Goal: Information Seeking & Learning: Learn about a topic

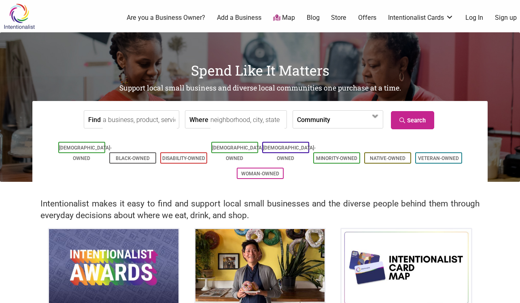
click at [211, 122] on input "Where" at bounding box center [247, 120] width 74 height 18
click at [127, 118] on input "Find" at bounding box center [140, 120] width 74 height 18
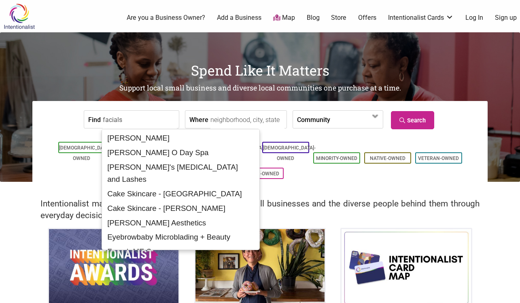
type input "facials"
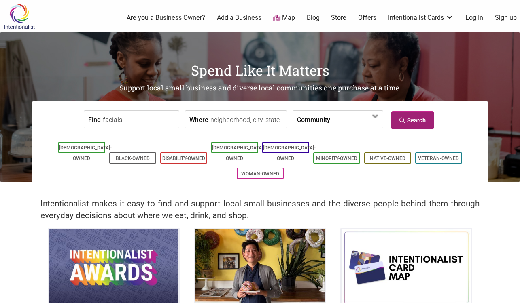
click at [411, 120] on link "Search" at bounding box center [412, 120] width 43 height 18
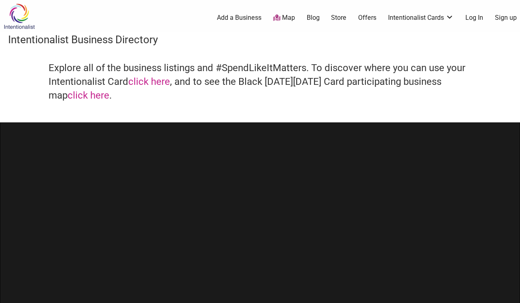
click at [273, 20] on icon at bounding box center [276, 18] width 7 height 6
click at [465, 19] on link "Log In" at bounding box center [474, 17] width 18 height 9
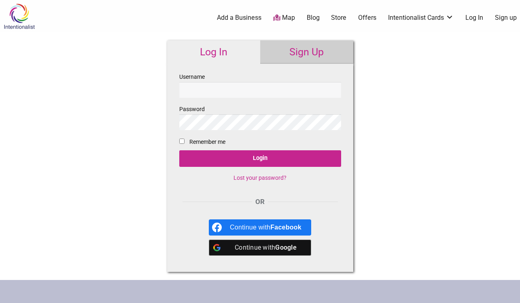
click at [245, 86] on input "Username" at bounding box center [260, 90] width 162 height 16
type input "kangnamjoo"
click at [260, 159] on input "Login" at bounding box center [260, 158] width 162 height 17
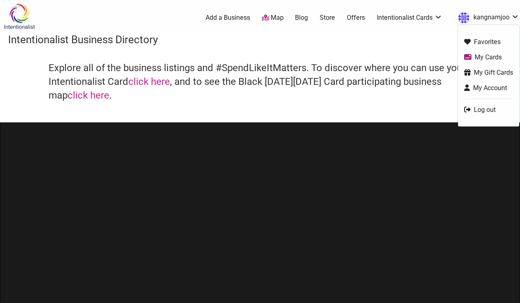
click at [464, 74] on link "My Gift Cards" at bounding box center [488, 72] width 49 height 9
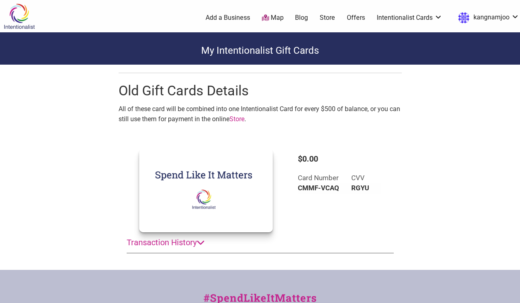
click at [188, 240] on summary "Transaction History" at bounding box center [260, 242] width 267 height 21
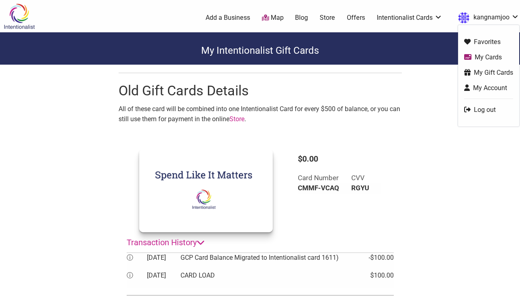
click at [464, 90] on link "My Account" at bounding box center [488, 87] width 49 height 9
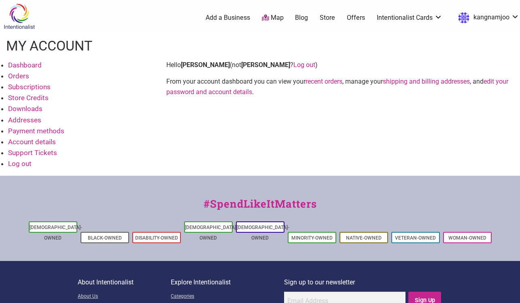
click at [46, 155] on link "Support Tickets" at bounding box center [32, 153] width 49 height 8
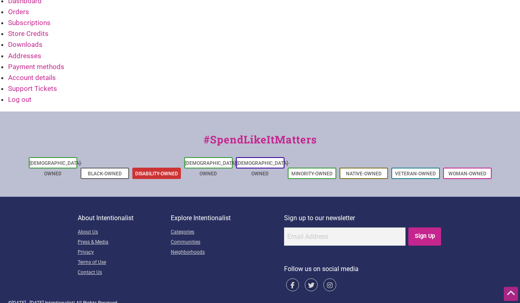
scroll to position [64, 0]
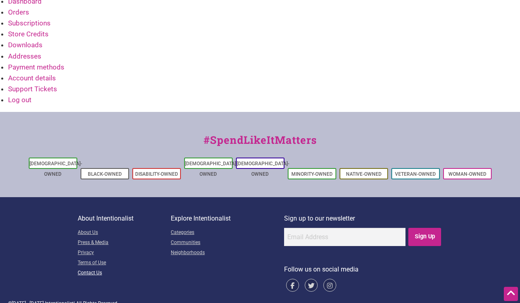
click at [96, 268] on link "Contact Us" at bounding box center [124, 273] width 93 height 10
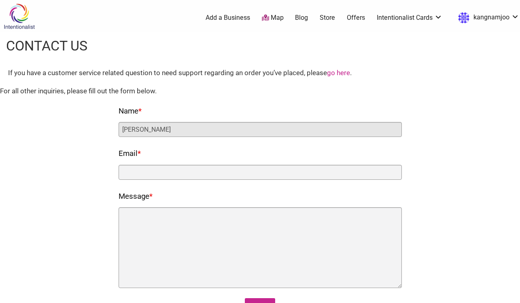
type input "[PERSON_NAME]"
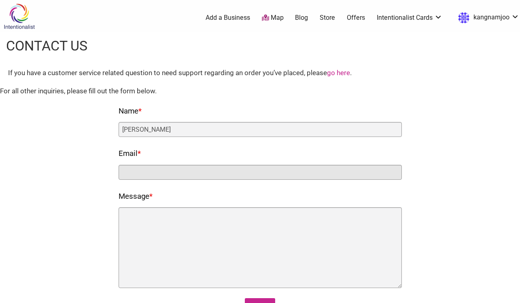
type input "k"
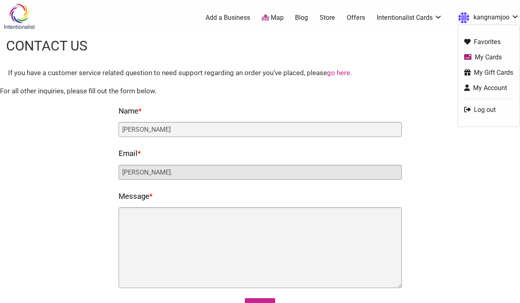
type input "[PERSON_NAME]."
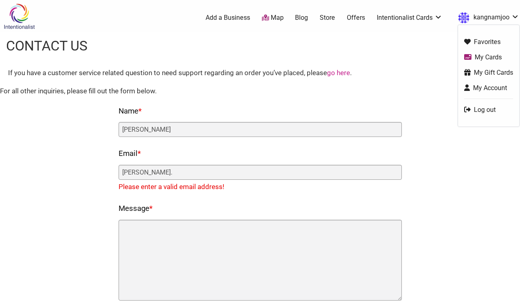
click at [464, 89] on link "My Account" at bounding box center [488, 87] width 49 height 9
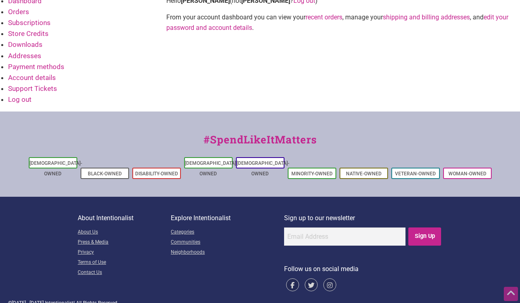
scroll to position [64, 0]
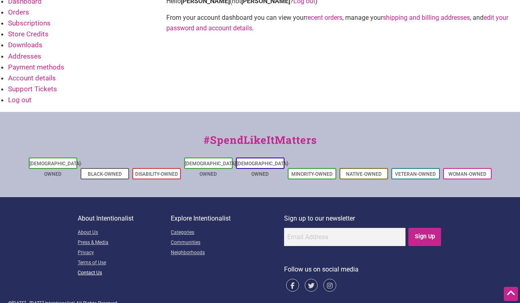
click at [90, 268] on link "Contact Us" at bounding box center [124, 273] width 93 height 10
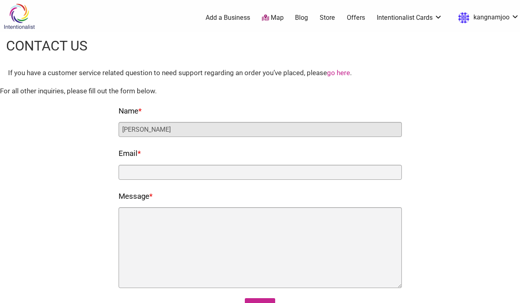
type input "[PERSON_NAME]"
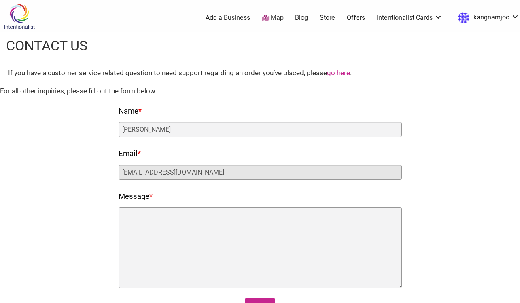
type input "[EMAIL_ADDRESS][DOMAIN_NAME]"
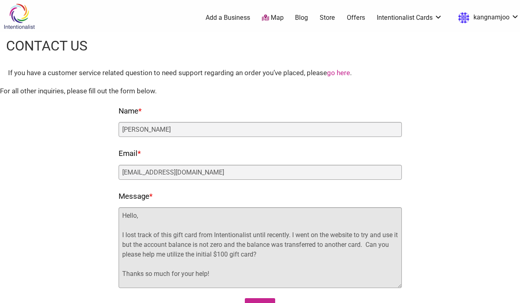
scroll to position [10, 0]
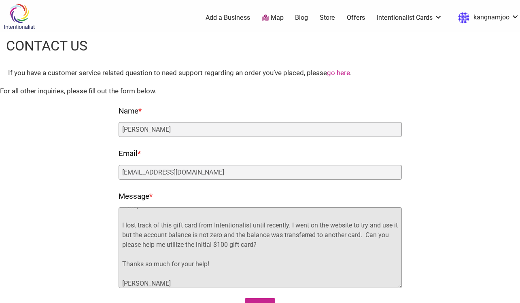
click at [292, 226] on textarea "Hello, I lost track of this gift card from Intentionalist until recently. I wen…" at bounding box center [259, 247] width 283 height 81
click at [215, 238] on textarea "Hello, I lost track of this gift card from Intentionalist until recently. I wen…" at bounding box center [259, 247] width 283 height 81
click at [375, 234] on textarea "Hello, I lost track of this gift card from Intentionalist until recently. I wen…" at bounding box center [259, 247] width 283 height 81
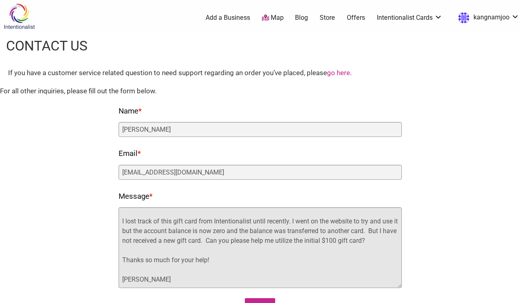
scroll to position [14, 0]
type textarea "Hello, I lost track of this gift card from Intentionalist until recently. I wen…"
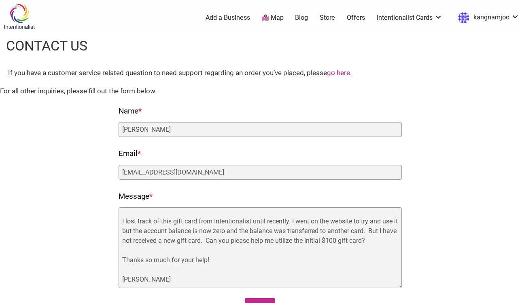
click at [417, 235] on div "Fields marked with an * are required Name * Caroline Truong Email * kang_caroli…" at bounding box center [259, 210] width 503 height 210
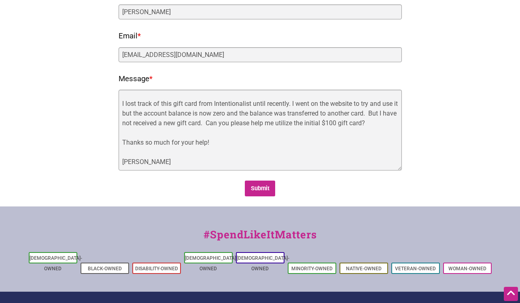
scroll to position [118, 0]
click at [263, 193] on input "Submit" at bounding box center [260, 188] width 30 height 16
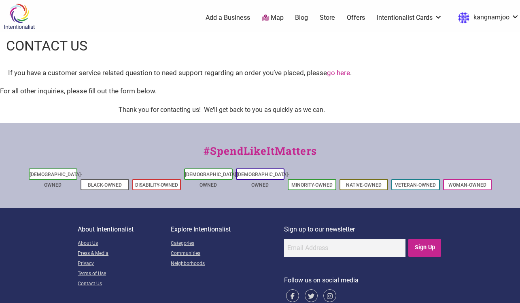
scroll to position [0, 0]
click at [383, 67] on link "My Cards" at bounding box center [409, 68] width 53 height 9
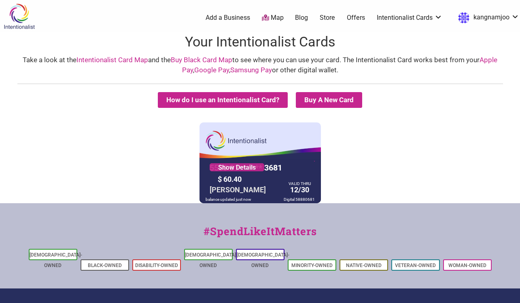
click at [262, 17] on link "Map" at bounding box center [273, 17] width 22 height 9
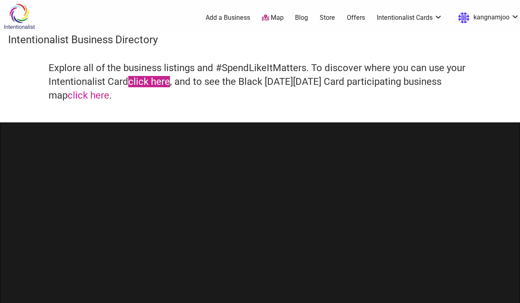
click at [145, 82] on link "click here" at bounding box center [149, 81] width 42 height 11
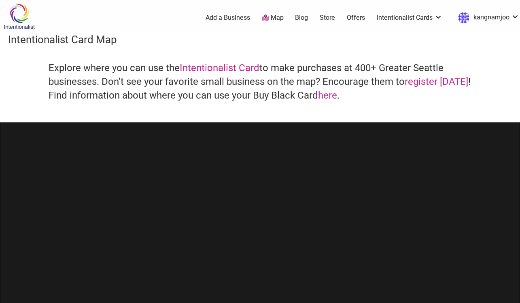
click at [262, 16] on link "Map" at bounding box center [273, 17] width 22 height 9
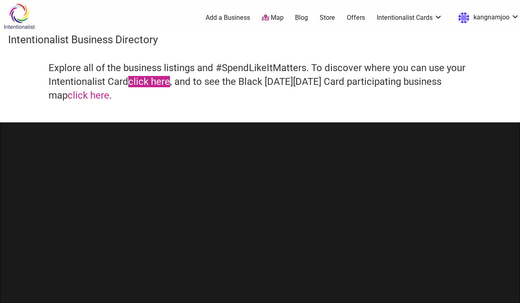
click at [145, 81] on link "click here" at bounding box center [149, 81] width 42 height 11
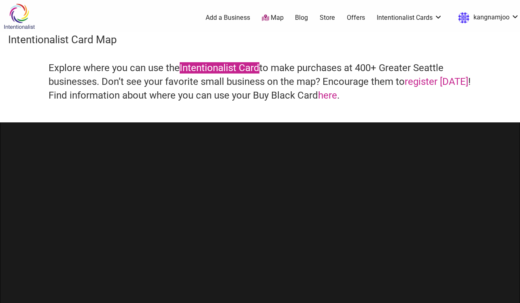
click at [204, 70] on link "Intentionalist Card" at bounding box center [220, 67] width 80 height 11
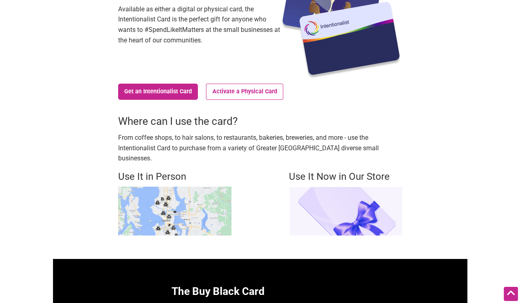
scroll to position [125, 0]
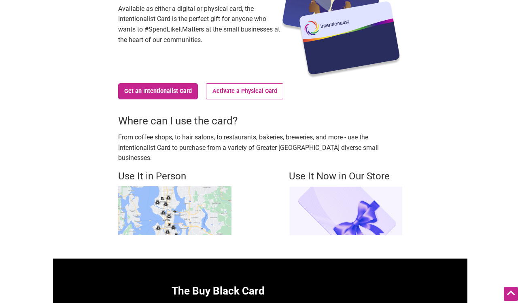
click at [190, 205] on img at bounding box center [174, 210] width 113 height 49
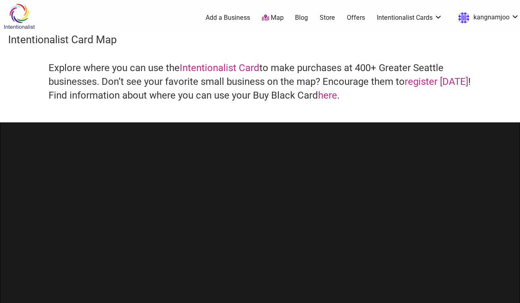
click at [262, 21] on link "Map" at bounding box center [273, 17] width 22 height 9
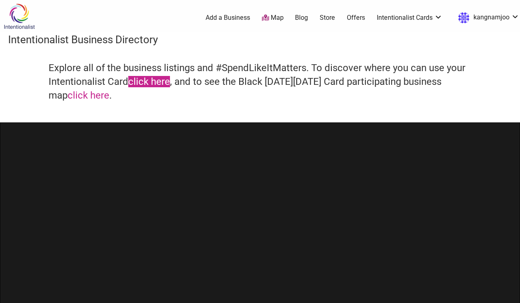
click at [144, 78] on link "click here" at bounding box center [149, 81] width 42 height 11
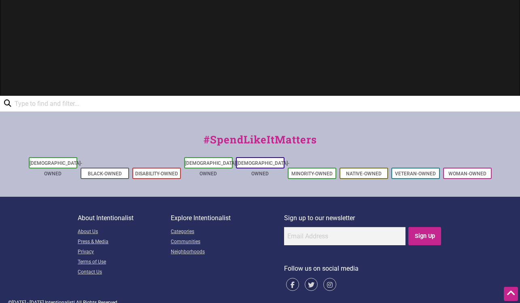
scroll to position [341, 0]
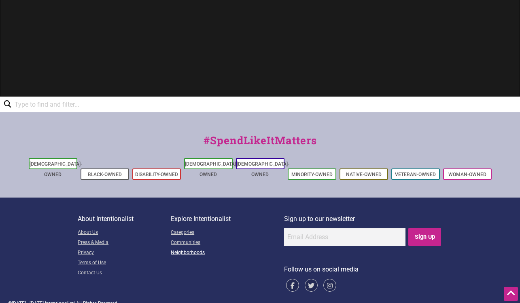
click at [184, 248] on link "Neighborhoods" at bounding box center [227, 253] width 113 height 10
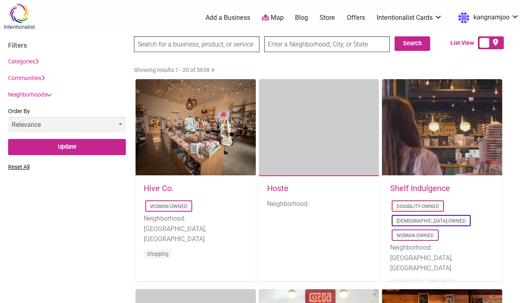
click at [289, 50] on input "text" at bounding box center [326, 44] width 125 height 16
type input "[US_STATE]"
click at [413, 47] on button "Search" at bounding box center [412, 43] width 36 height 15
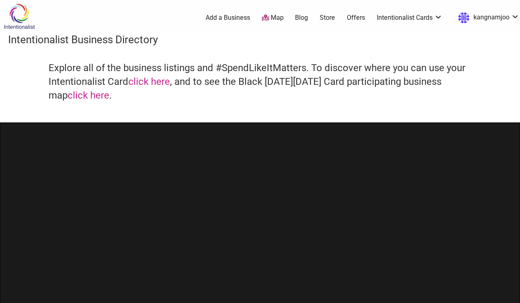
click at [24, 14] on img at bounding box center [19, 16] width 38 height 26
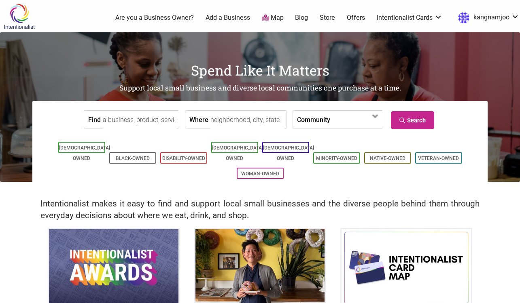
click at [152, 119] on input "Find" at bounding box center [140, 120] width 74 height 18
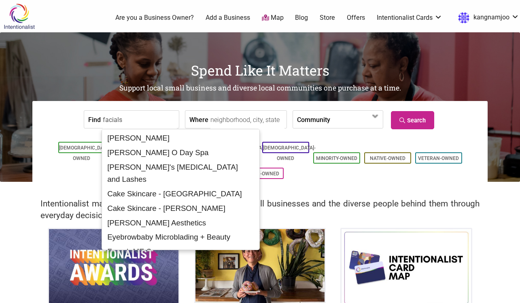
type input "facials"
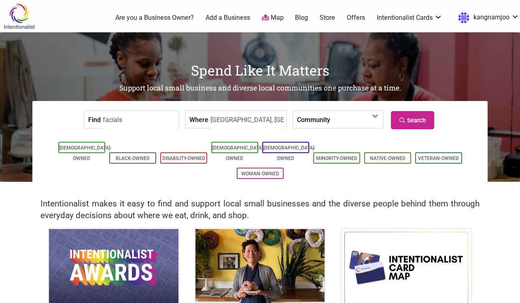
type input "seattle, wa"
click at [401, 122] on icon at bounding box center [403, 121] width 8 height 6
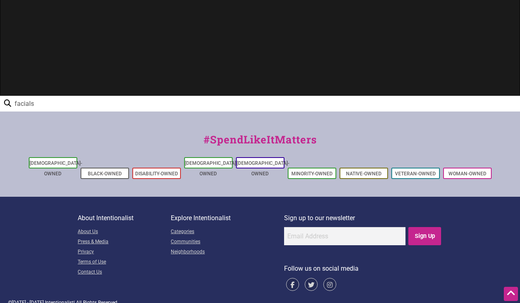
scroll to position [341, 0]
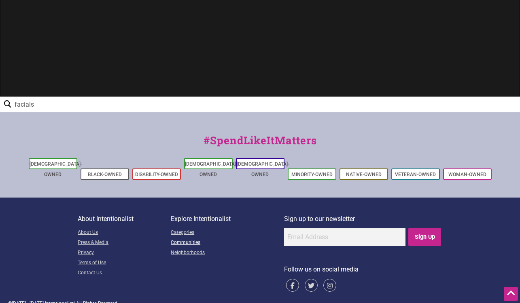
click at [191, 238] on link "Communities" at bounding box center [227, 243] width 113 height 10
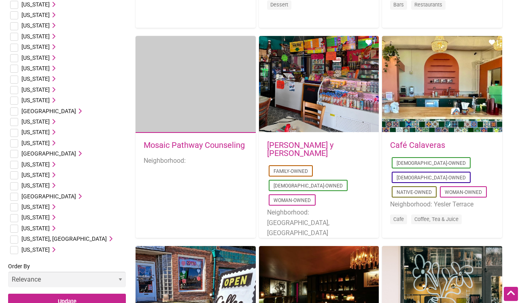
scroll to position [465, 0]
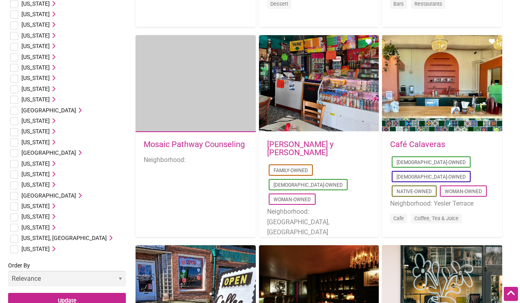
click at [15, 224] on input "checkbox" at bounding box center [14, 228] width 8 height 8
checkbox input "true"
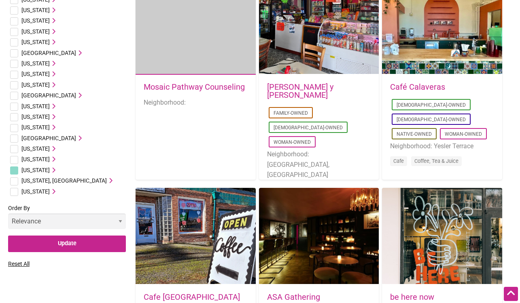
scroll to position [523, 0]
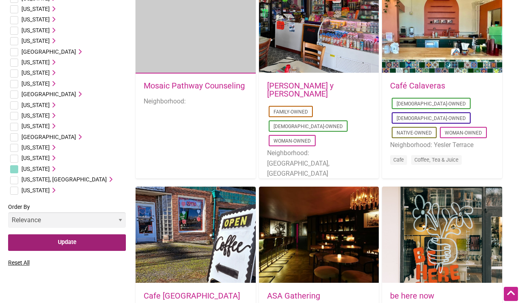
click at [52, 234] on input "Update" at bounding box center [67, 242] width 118 height 17
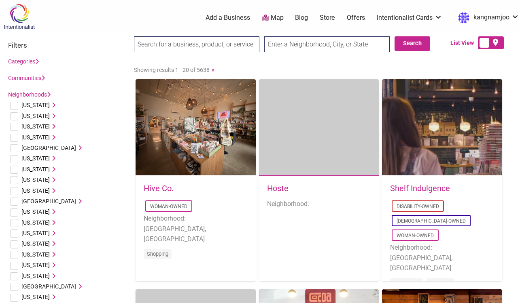
click at [18, 62] on link "Categories" at bounding box center [23, 61] width 31 height 6
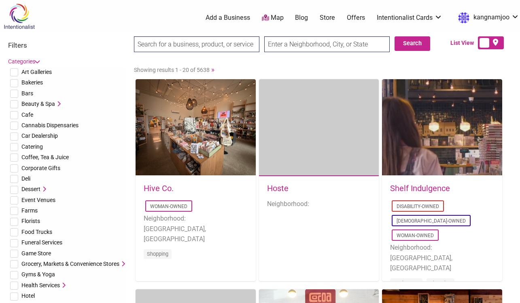
scroll to position [10, 0]
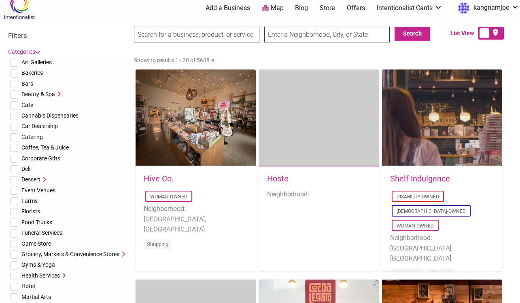
click at [57, 95] on icon at bounding box center [58, 94] width 6 height 6
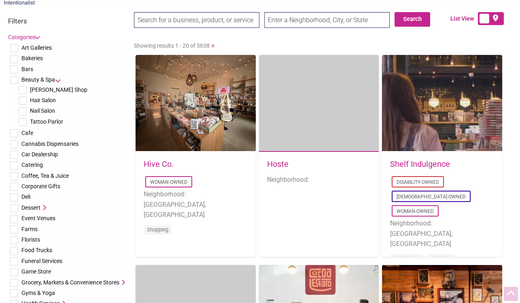
scroll to position [0, 0]
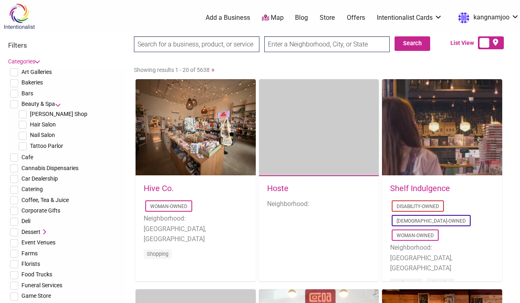
click at [14, 104] on input "checkbox" at bounding box center [14, 104] width 8 height 8
checkbox input "true"
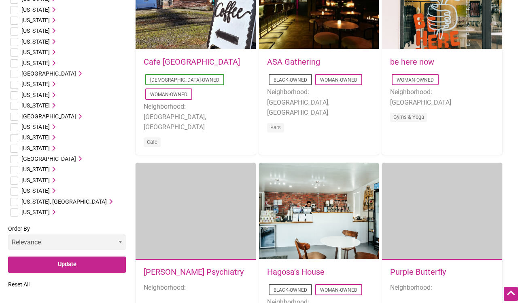
scroll to position [759, 0]
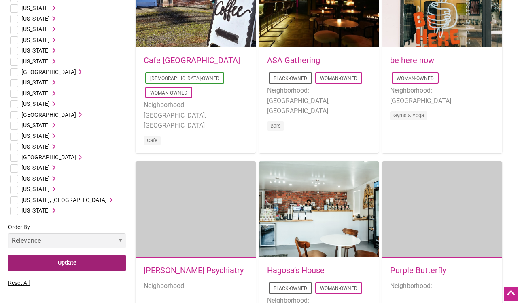
click at [84, 255] on input "Update" at bounding box center [67, 263] width 118 height 17
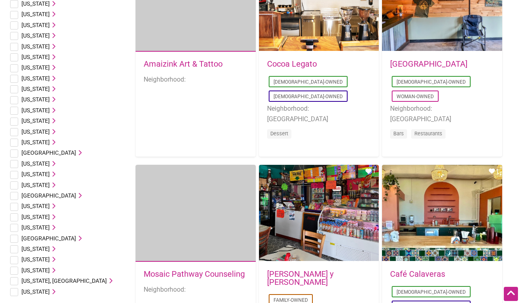
scroll to position [338, 0]
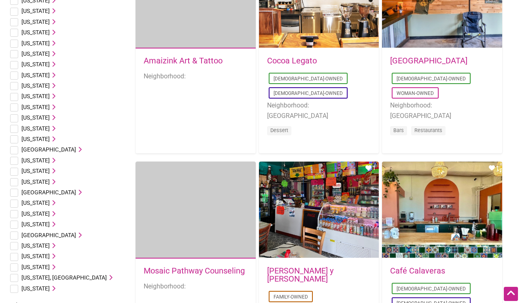
click at [11, 264] on input "checkbox" at bounding box center [14, 268] width 8 height 8
checkbox input "true"
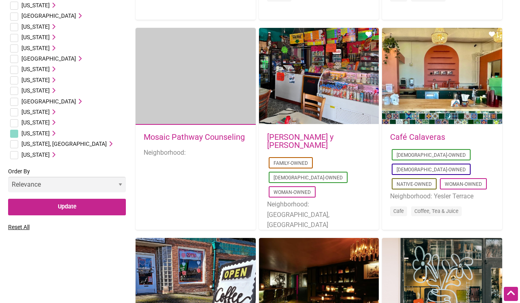
scroll to position [473, 0]
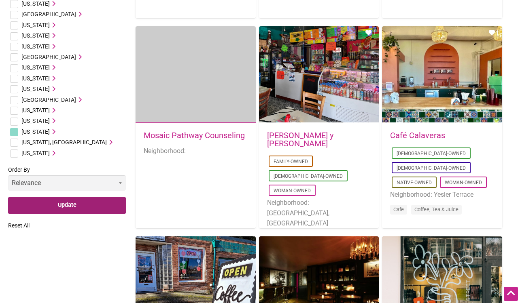
click at [61, 197] on input "Update" at bounding box center [67, 205] width 118 height 17
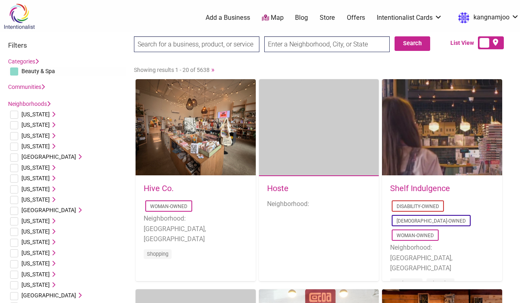
click at [285, 49] on input "text" at bounding box center [326, 44] width 125 height 16
type input "greenwood"
click at [149, 44] on input "Search" at bounding box center [149, 44] width 31 height 17
